Goal: Task Accomplishment & Management: Use online tool/utility

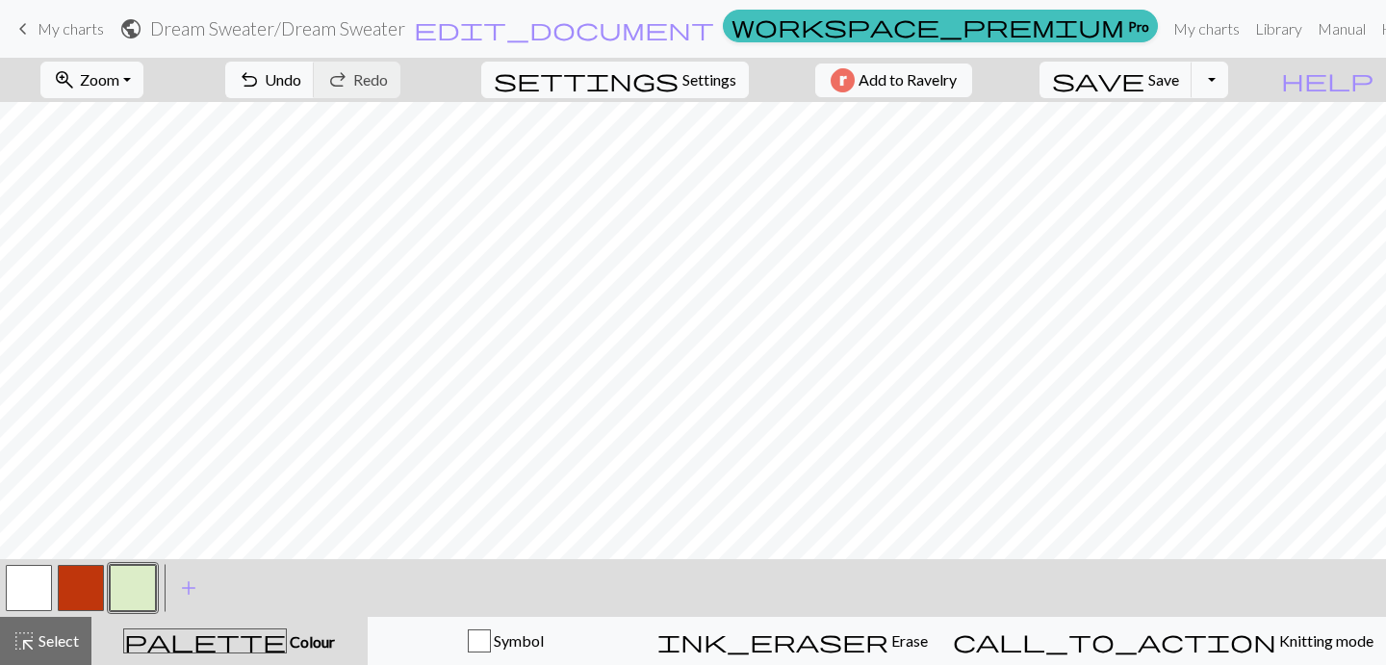
click at [69, 34] on span "My charts" at bounding box center [71, 28] width 66 height 18
click at [1144, 83] on span "save" at bounding box center [1098, 79] width 92 height 27
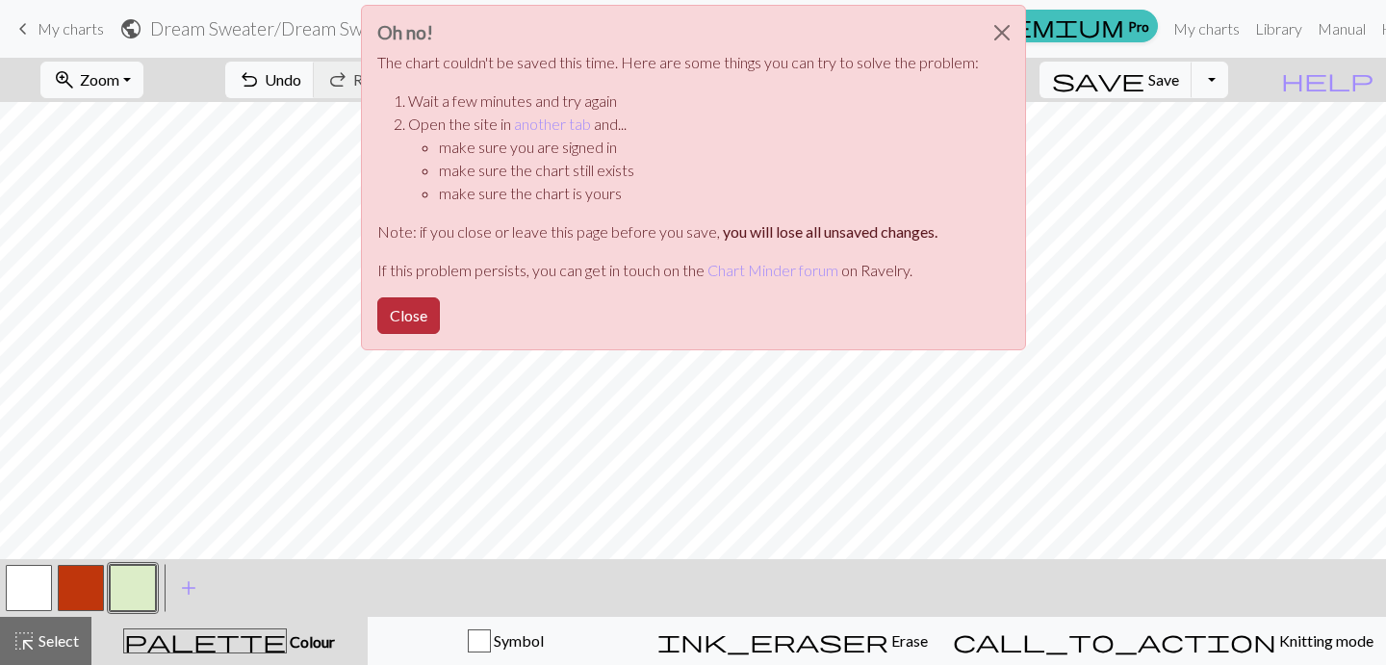
click at [413, 317] on button "Close" at bounding box center [408, 315] width 63 height 37
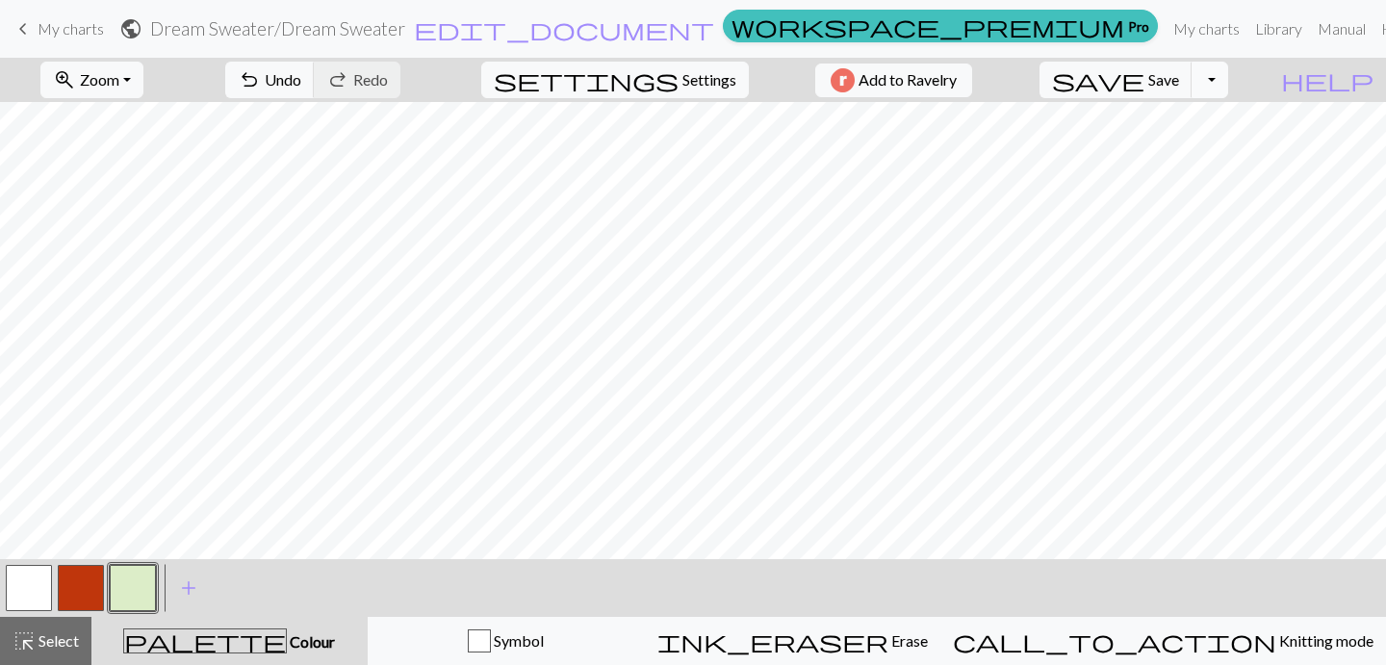
click at [1228, 81] on button "Toggle Dropdown" at bounding box center [1209, 80] width 37 height 37
click at [1179, 85] on span "Save" at bounding box center [1163, 79] width 31 height 18
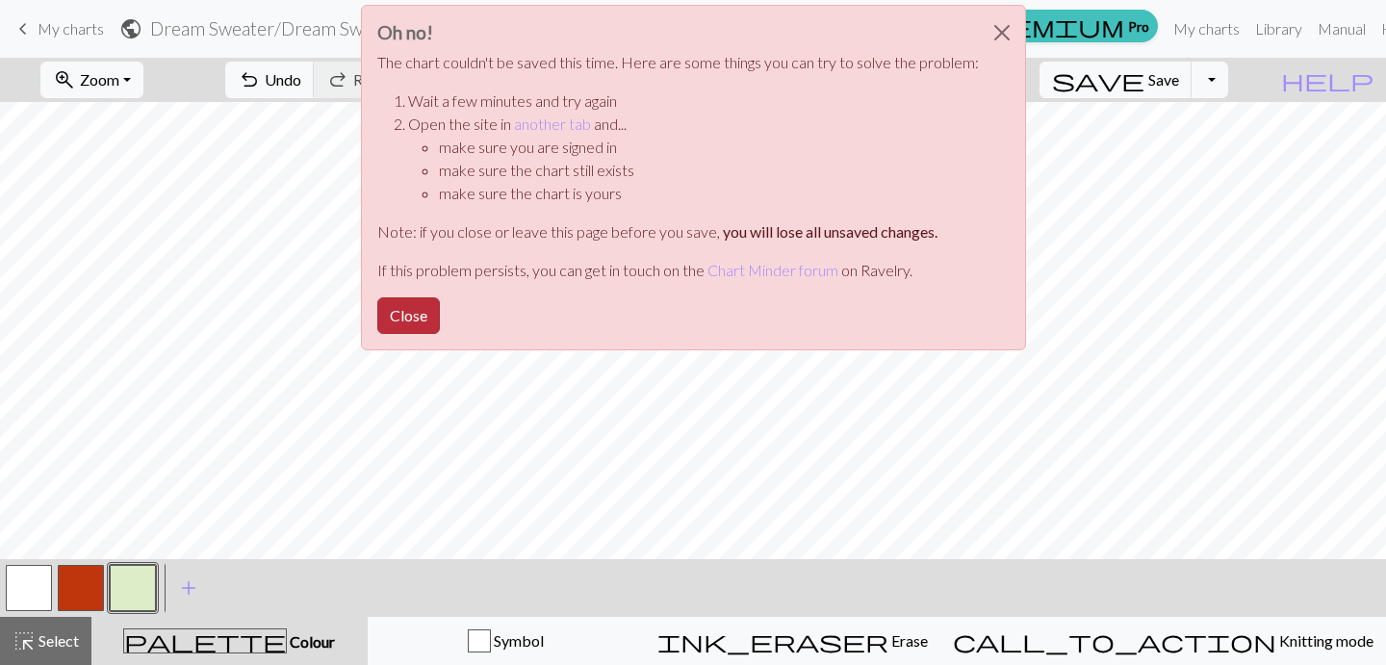
click at [422, 319] on button "Close" at bounding box center [408, 315] width 63 height 37
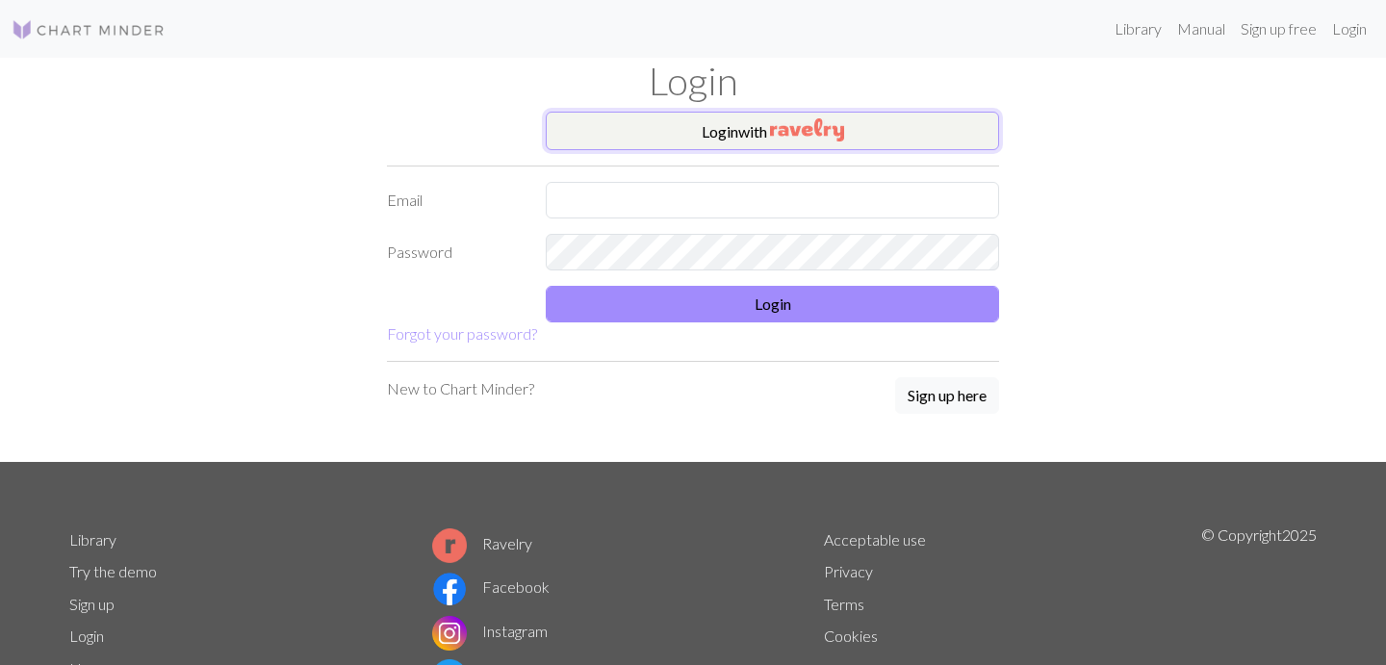
click at [772, 140] on img "button" at bounding box center [807, 129] width 74 height 23
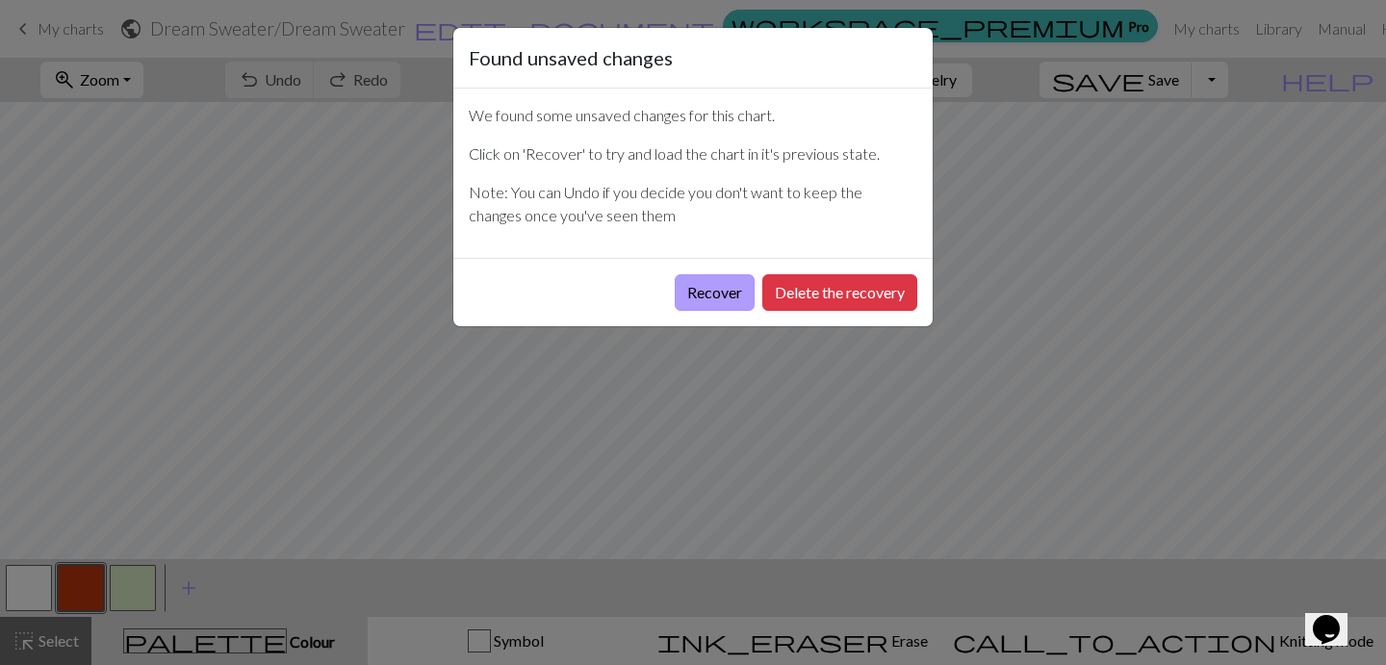
click at [703, 290] on button "Recover" at bounding box center [715, 292] width 80 height 37
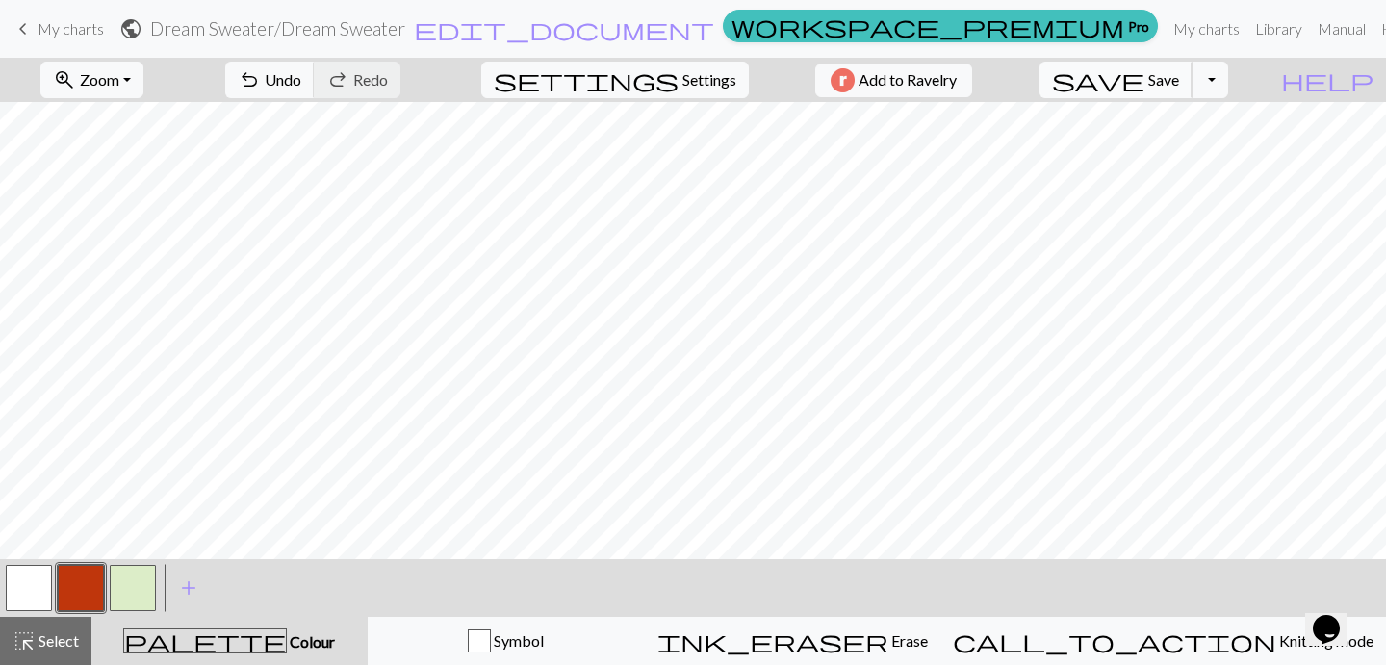
click at [1144, 82] on span "save" at bounding box center [1098, 79] width 92 height 27
